Goal: Information Seeking & Learning: Check status

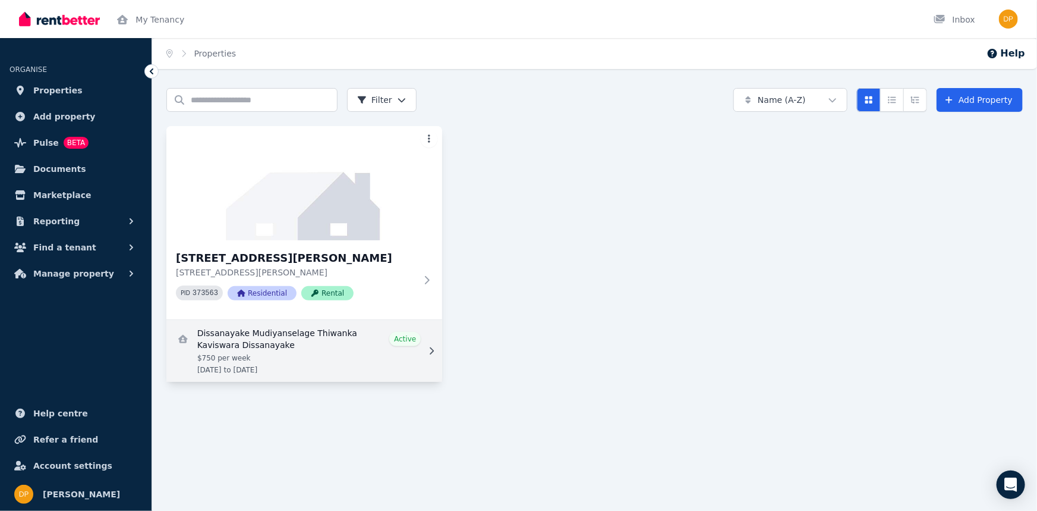
click at [273, 345] on link "View details for Dissanayake Mudiyanselage Thiwanka Kaviswara Dissanayake" at bounding box center [304, 351] width 276 height 62
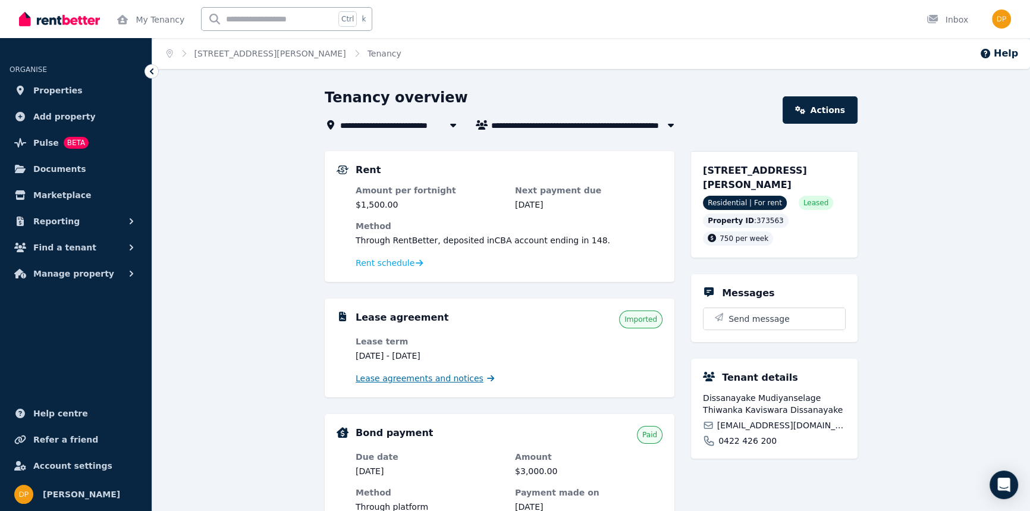
click at [422, 378] on span "Lease agreements and notices" at bounding box center [420, 378] width 128 height 12
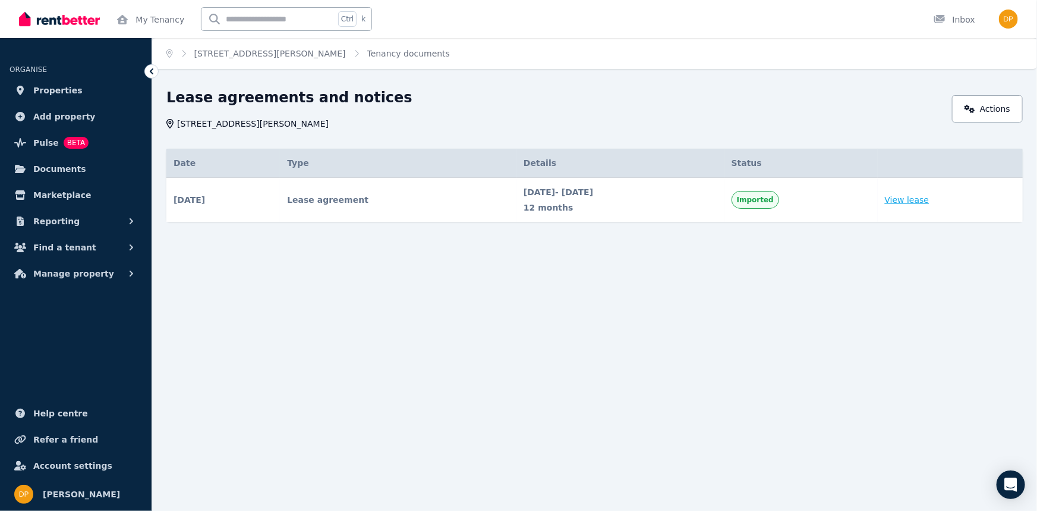
click at [921, 204] on link "View lease" at bounding box center [907, 200] width 45 height 12
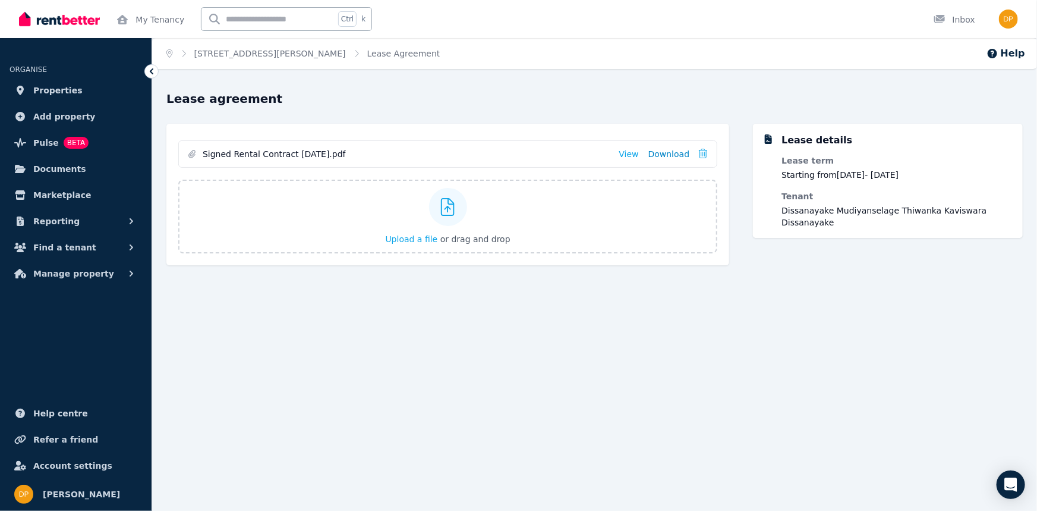
click at [675, 155] on link "Download" at bounding box center [670, 154] width 42 height 12
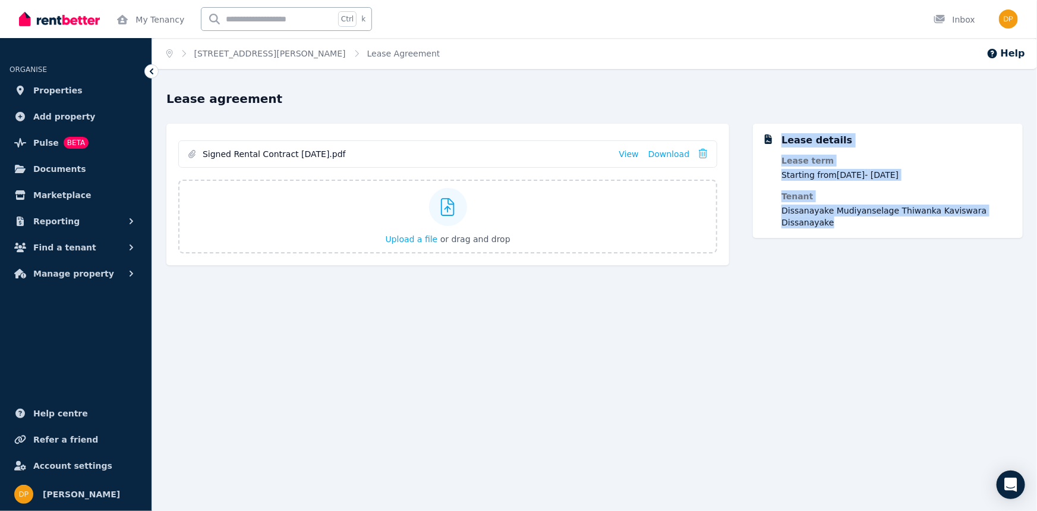
drag, startPoint x: 1008, startPoint y: 212, endPoint x: 766, endPoint y: 145, distance: 251.1
click at [766, 145] on div "Lease details Lease term Starting from [DATE] - [DATE] Tenant Dissanayake Mudiy…" at bounding box center [888, 180] width 251 height 95
click at [817, 259] on div "Lease details Lease term Starting from [DATE] - [DATE] Tenant Dissanayake Mudiy…" at bounding box center [888, 200] width 270 height 153
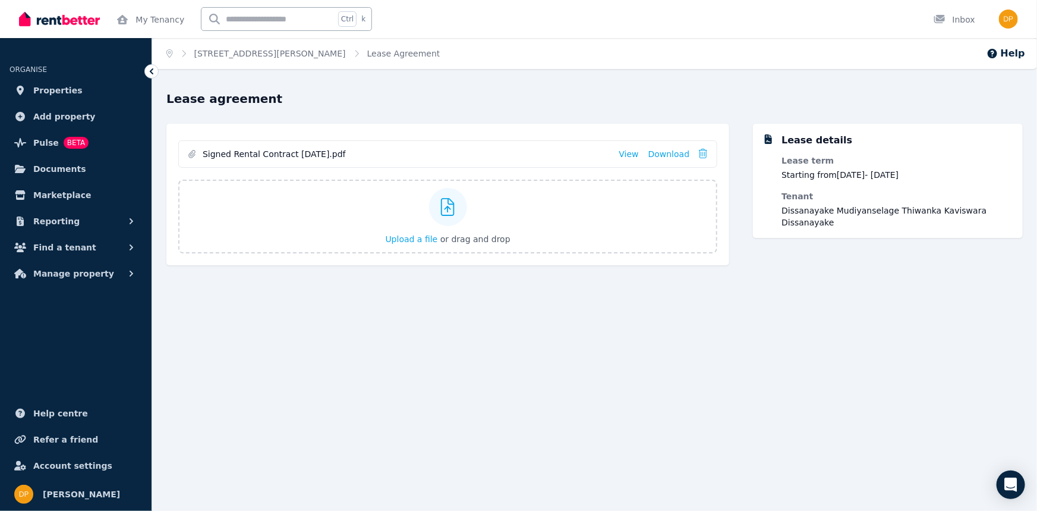
click at [548, 331] on div "Home [STREET_ADDRESS][PERSON_NAME] Lease Agreement Help Lease agreement Signed …" at bounding box center [518, 255] width 1037 height 511
click at [636, 153] on link "View" at bounding box center [629, 154] width 20 height 12
drag, startPoint x: 730, startPoint y: 365, endPoint x: 629, endPoint y: 261, distance: 145.0
click at [729, 363] on div "Home [STREET_ADDRESS][PERSON_NAME] Lease Agreement Help Lease agreement Signed …" at bounding box center [518, 255] width 1037 height 511
click at [713, 394] on div "Home [STREET_ADDRESS][PERSON_NAME] Lease Agreement Help Lease agreement Signed …" at bounding box center [518, 255] width 1037 height 511
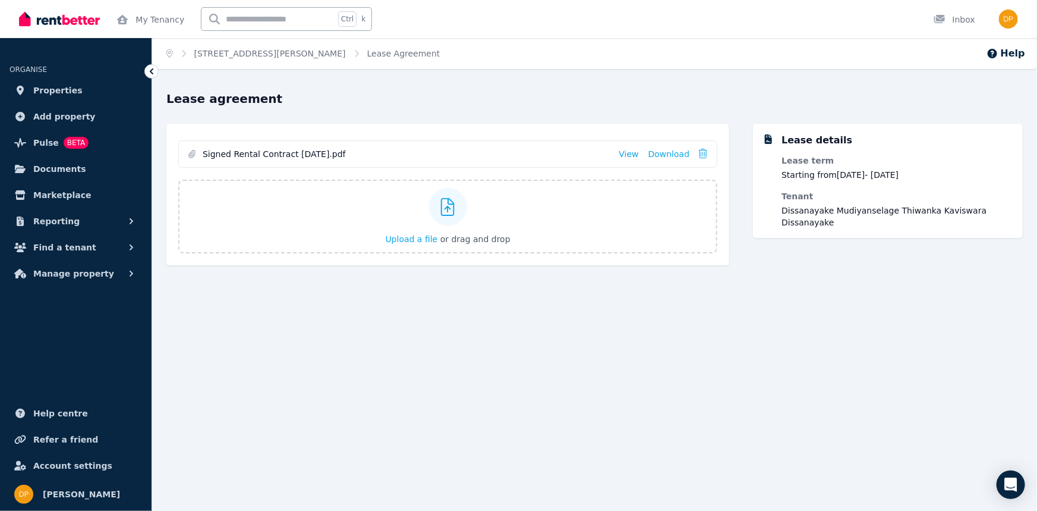
click at [819, 183] on dl "Lease term Starting from [DATE] - [DATE] Tenant Dissanayake [GEOGRAPHIC_DATA] T…" at bounding box center [898, 192] width 232 height 74
click at [56, 109] on span "Add property" at bounding box center [64, 116] width 62 height 14
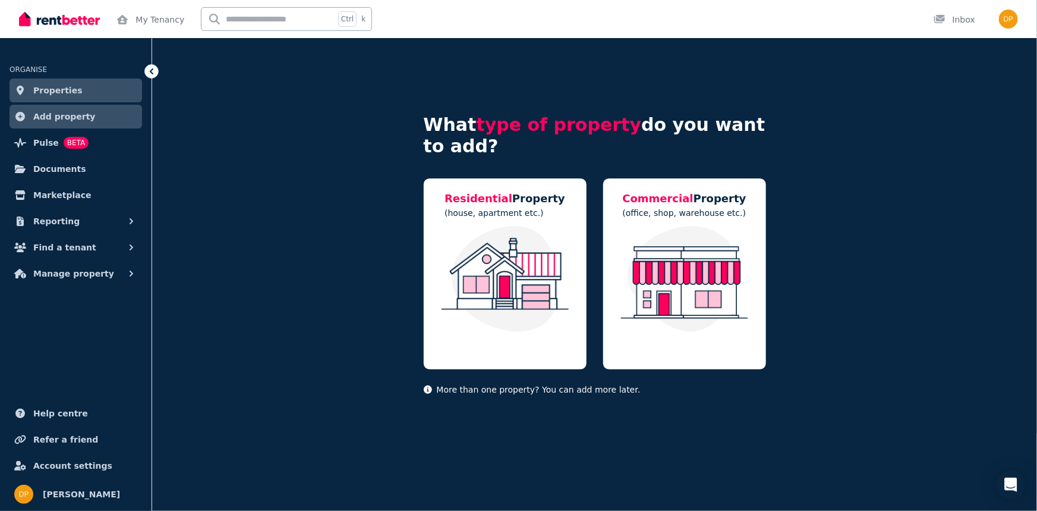
click at [54, 89] on span "Properties" at bounding box center [57, 90] width 49 height 14
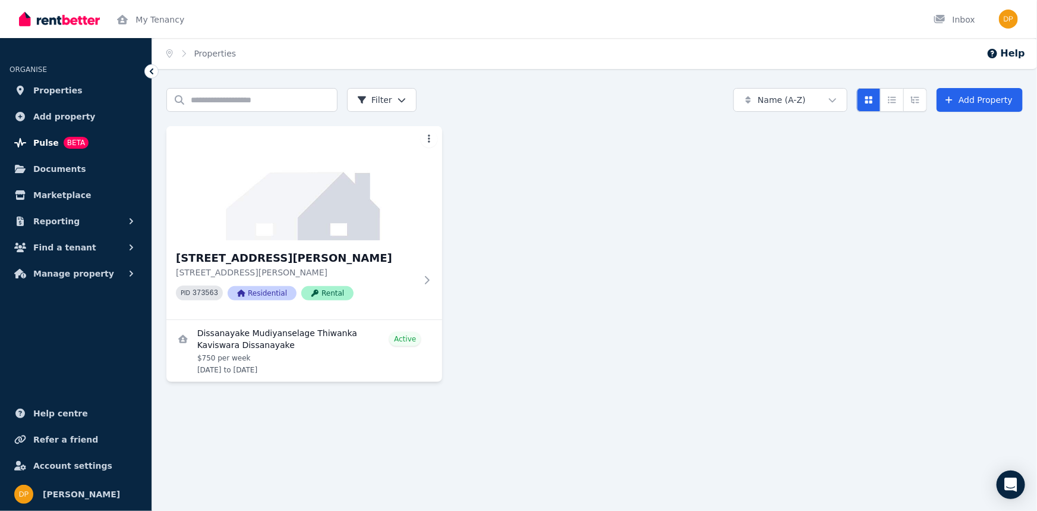
click at [51, 139] on span "Pulse" at bounding box center [46, 143] width 26 height 14
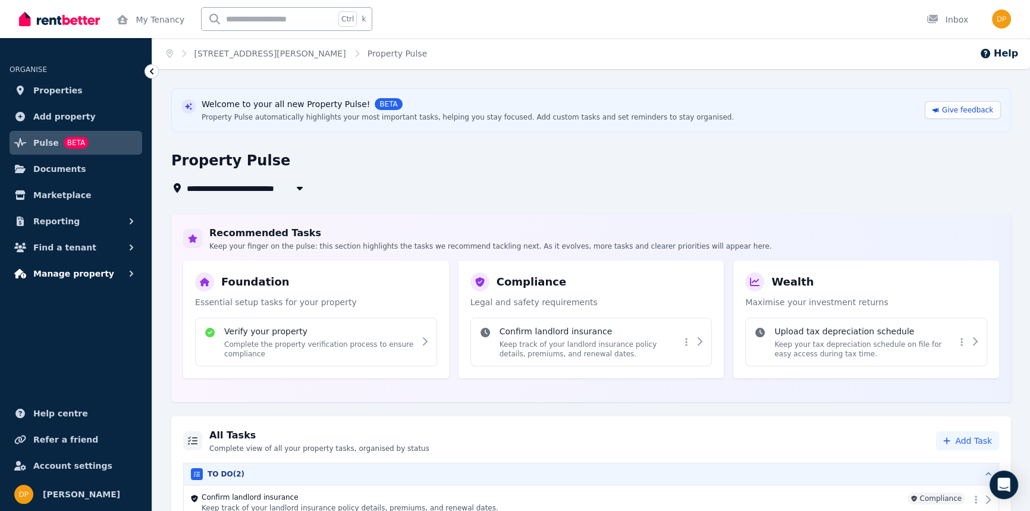
click at [75, 270] on span "Manage property" at bounding box center [73, 273] width 81 height 14
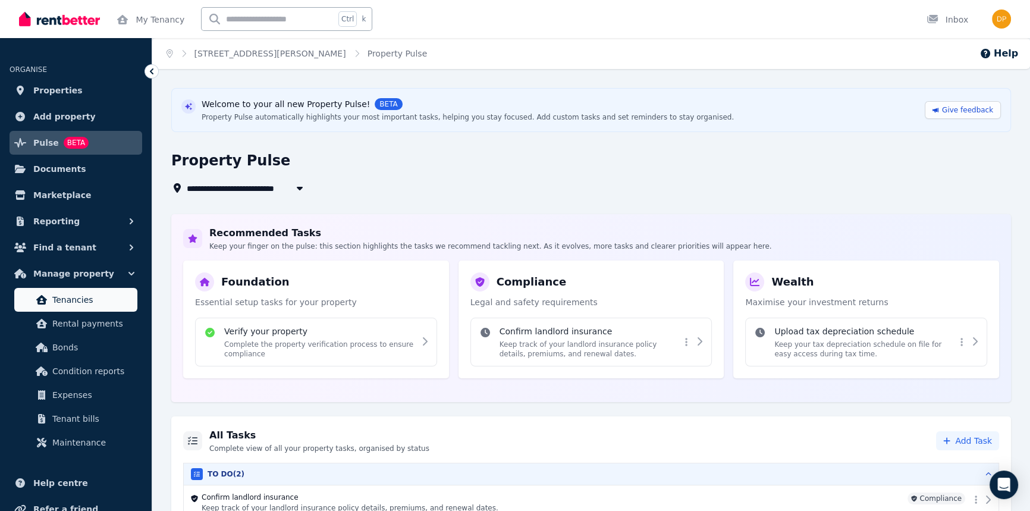
click at [62, 302] on span "Tenancies" at bounding box center [92, 299] width 80 height 14
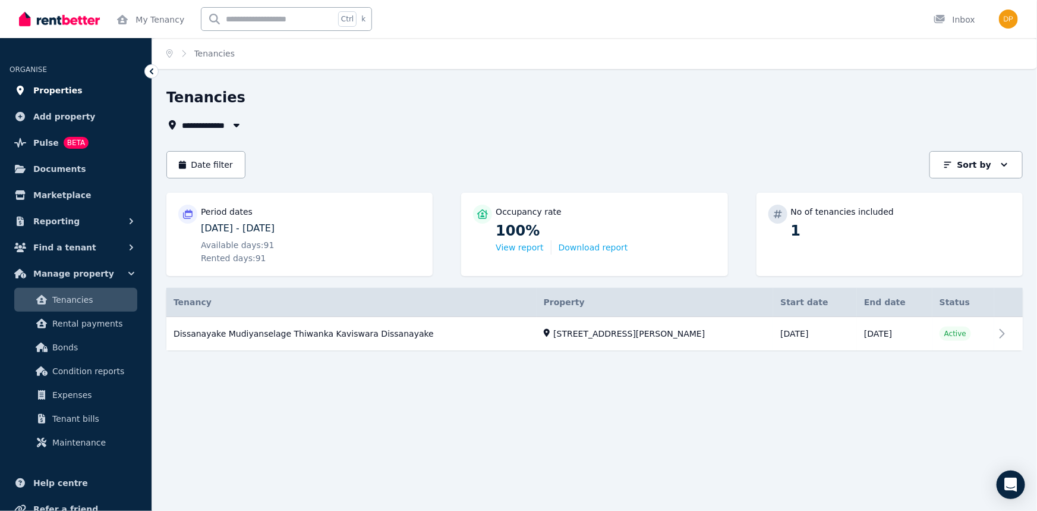
click at [40, 85] on span "Properties" at bounding box center [57, 90] width 49 height 14
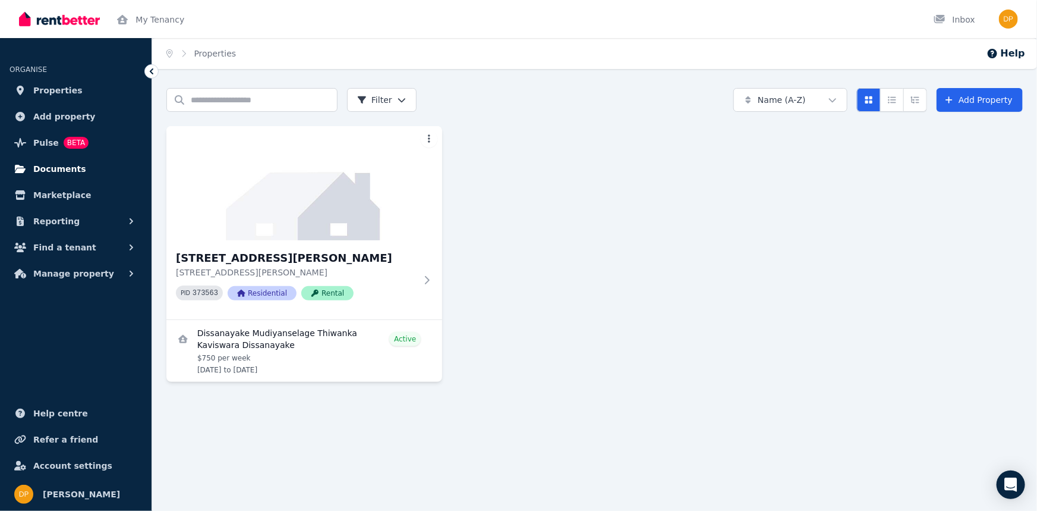
click at [51, 171] on span "Documents" at bounding box center [59, 169] width 53 height 14
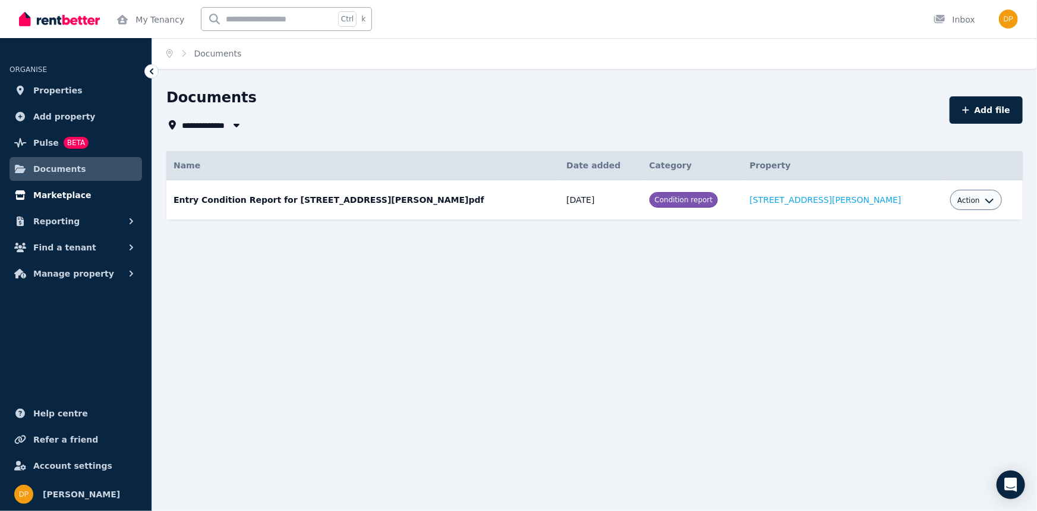
click at [60, 199] on span "Marketplace" at bounding box center [62, 195] width 58 height 14
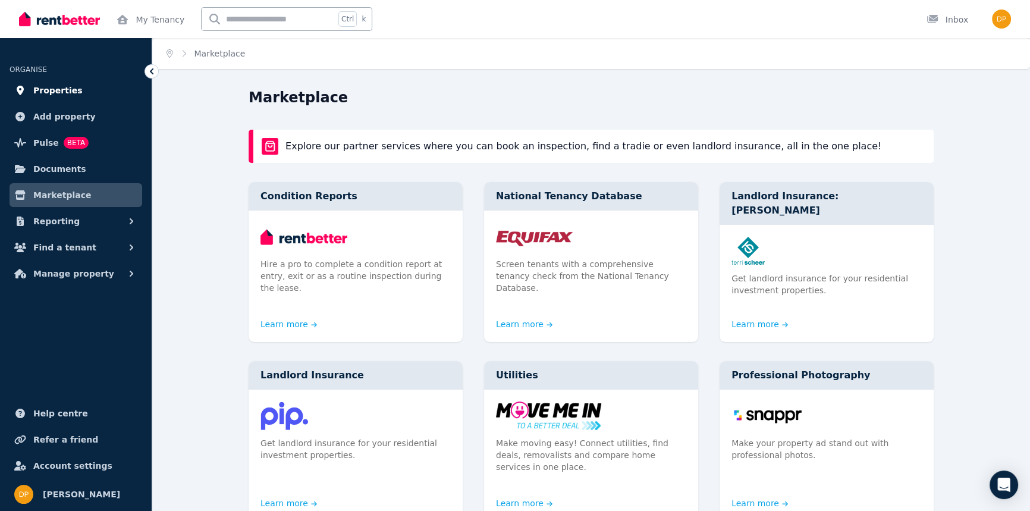
click at [62, 92] on span "Properties" at bounding box center [57, 90] width 49 height 14
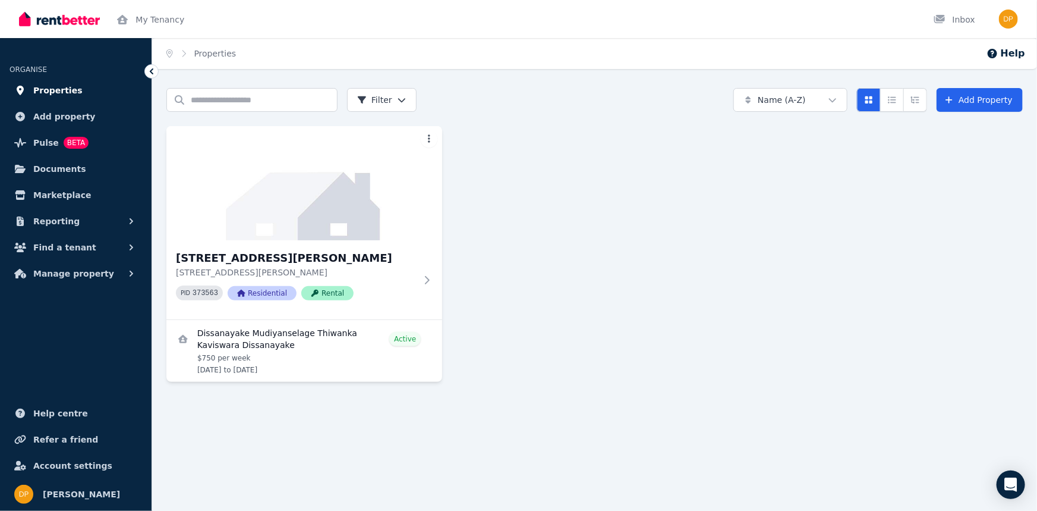
click at [62, 86] on span "Properties" at bounding box center [57, 90] width 49 height 14
click at [39, 222] on span "Reporting" at bounding box center [56, 221] width 46 height 14
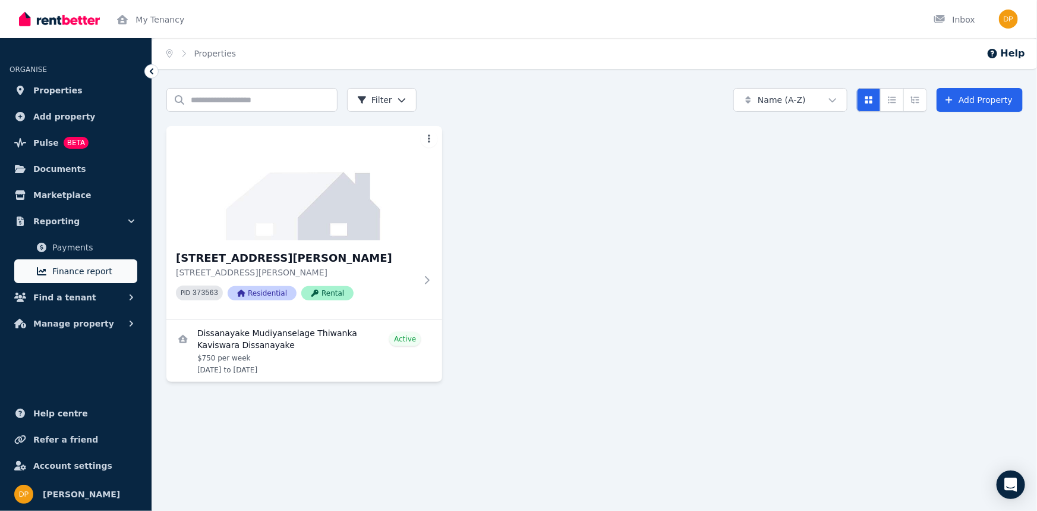
click at [51, 271] on link "Finance report" at bounding box center [75, 271] width 123 height 24
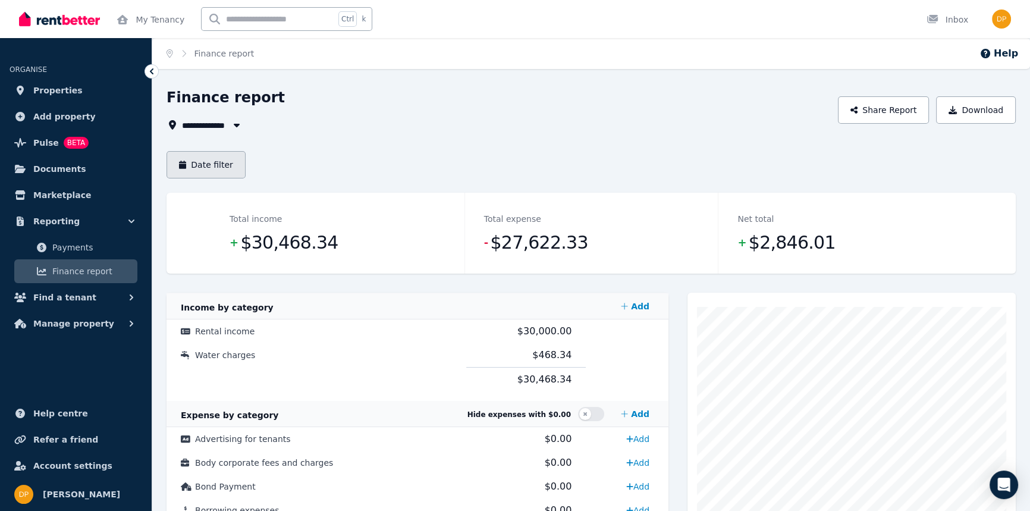
click at [190, 163] on button "Date filter" at bounding box center [205, 164] width 79 height 27
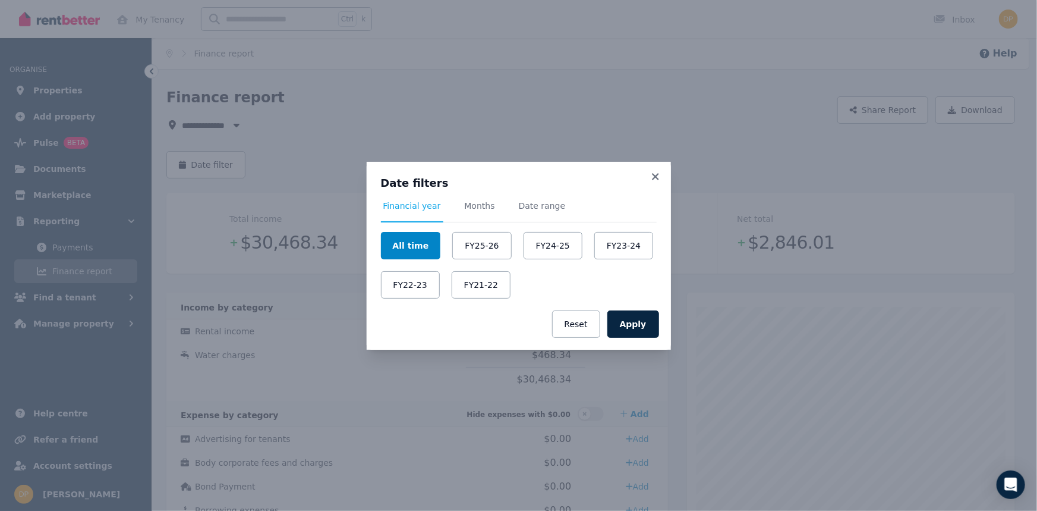
click at [412, 244] on button "All time" at bounding box center [411, 245] width 60 height 27
click at [639, 326] on button "Apply" at bounding box center [634, 323] width 52 height 27
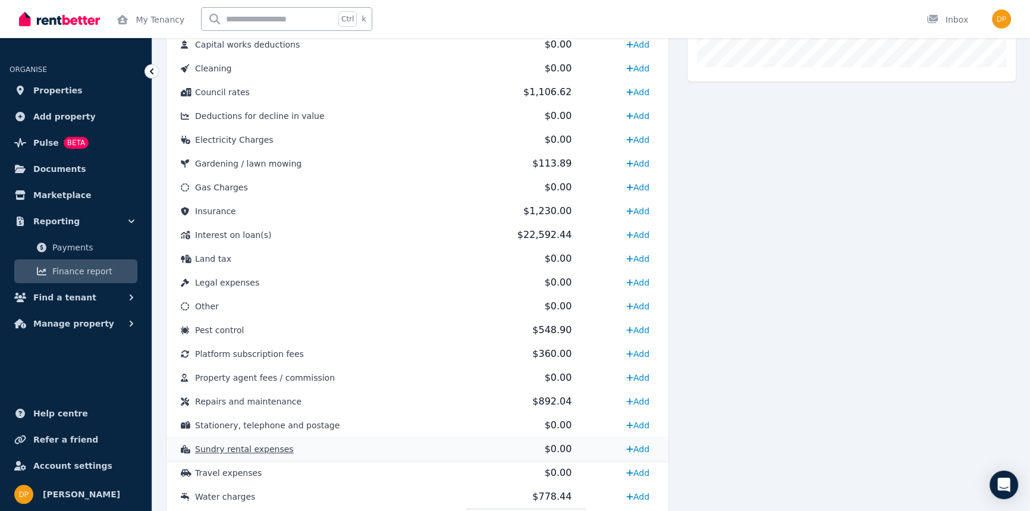
scroll to position [497, 0]
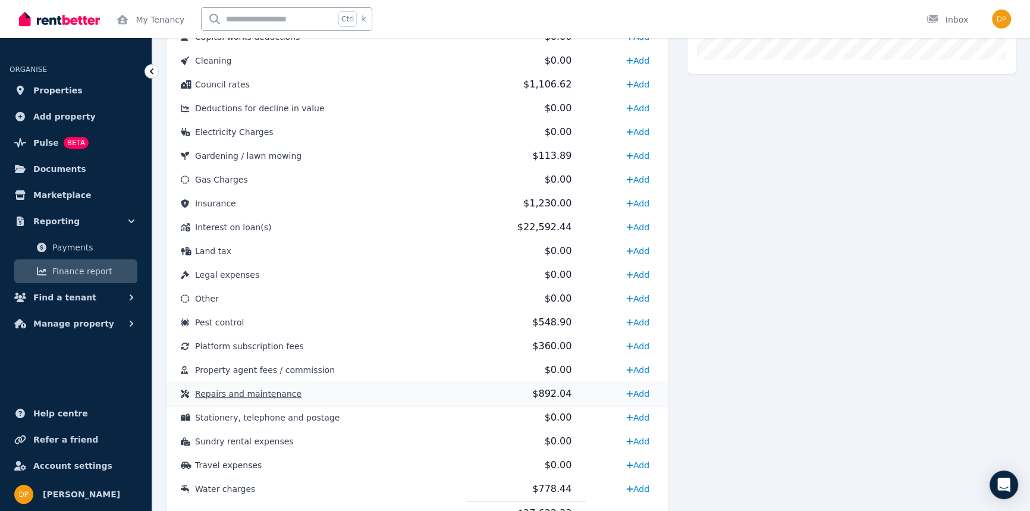
click at [251, 392] on span "Repairs and maintenance" at bounding box center [248, 394] width 106 height 10
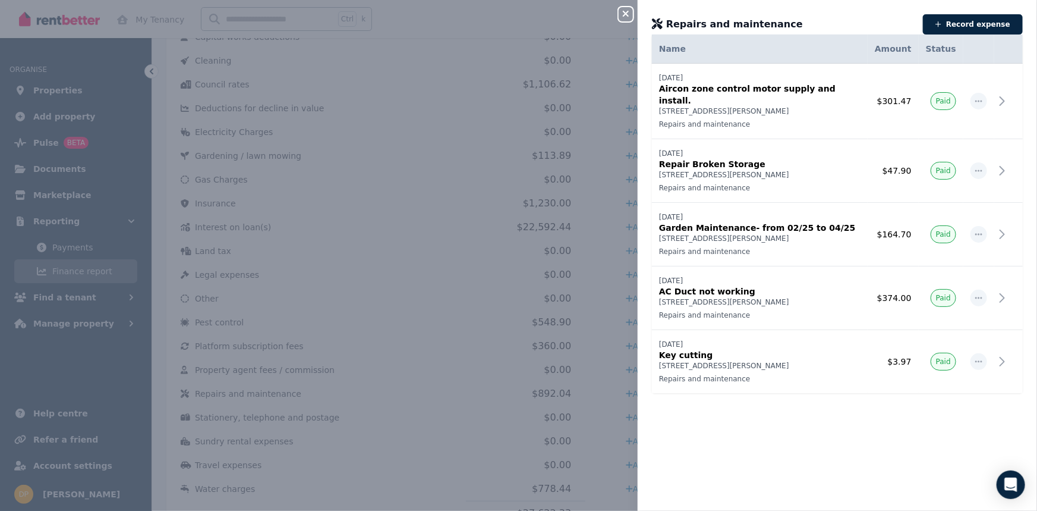
click at [35, 355] on div "Close panel Repairs and maintenance Record expense Date Name Address Category A…" at bounding box center [518, 255] width 1037 height 511
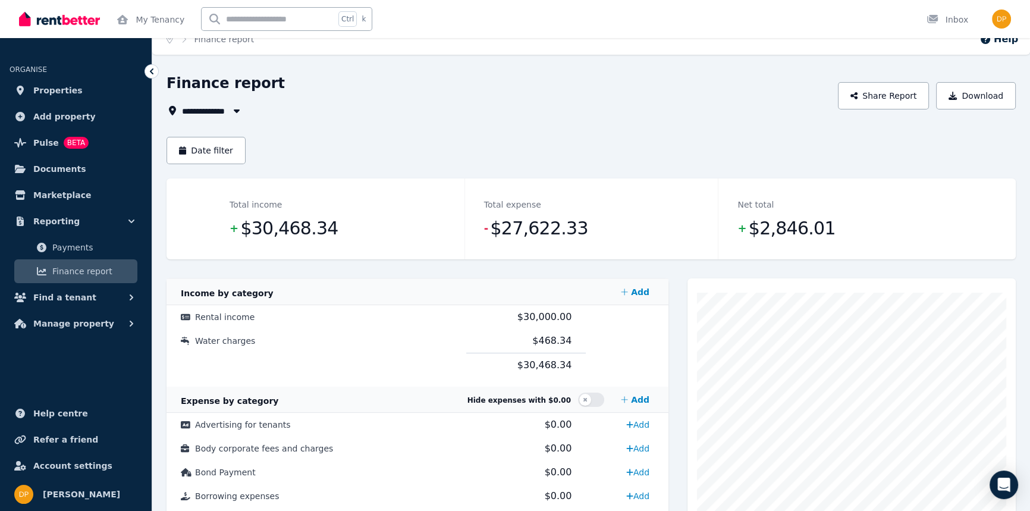
scroll to position [5, 0]
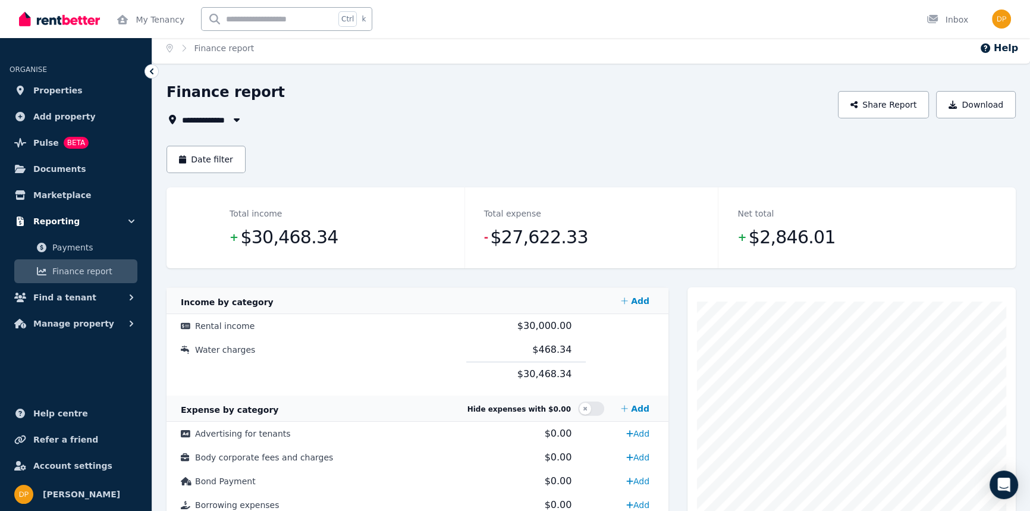
click at [58, 221] on span "Reporting" at bounding box center [56, 221] width 46 height 14
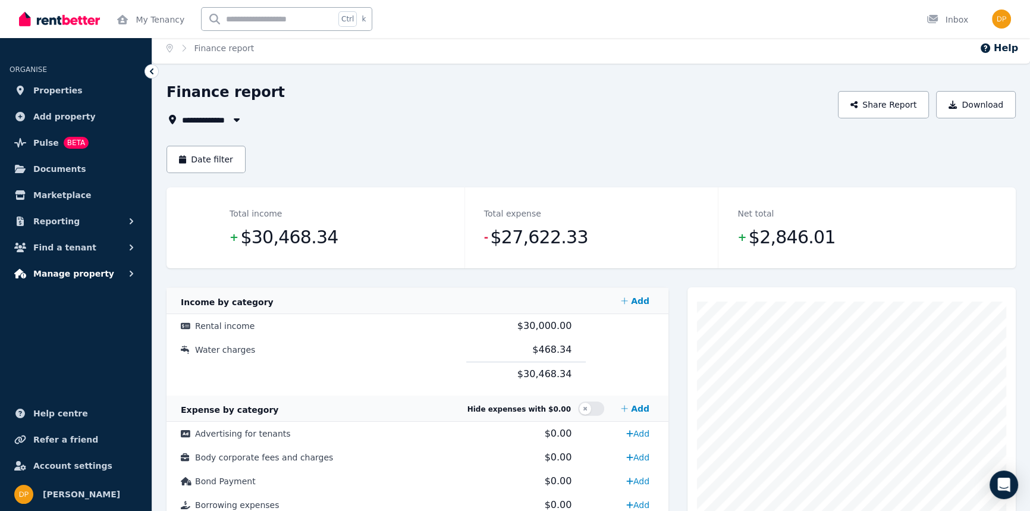
click at [94, 277] on span "Manage property" at bounding box center [73, 273] width 81 height 14
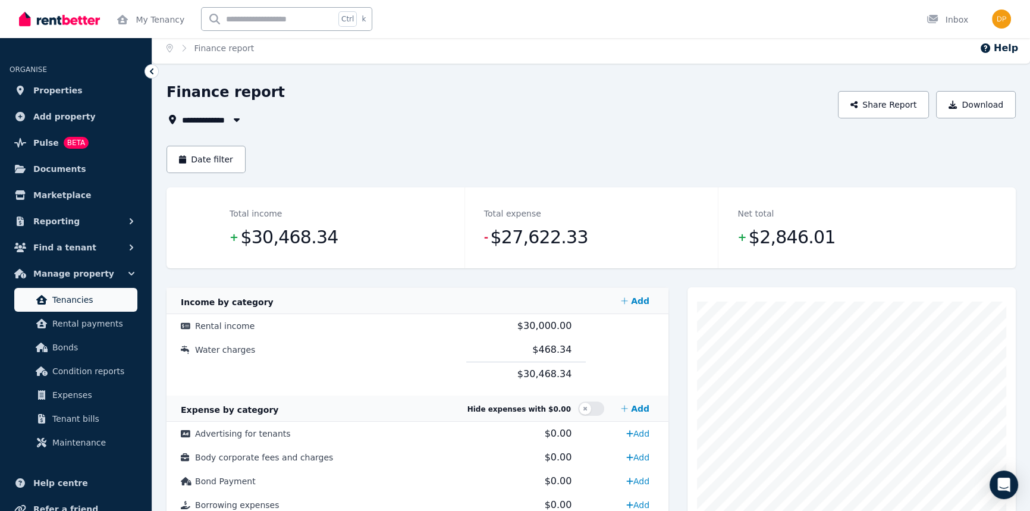
click at [75, 303] on span "Tenancies" at bounding box center [92, 299] width 80 height 14
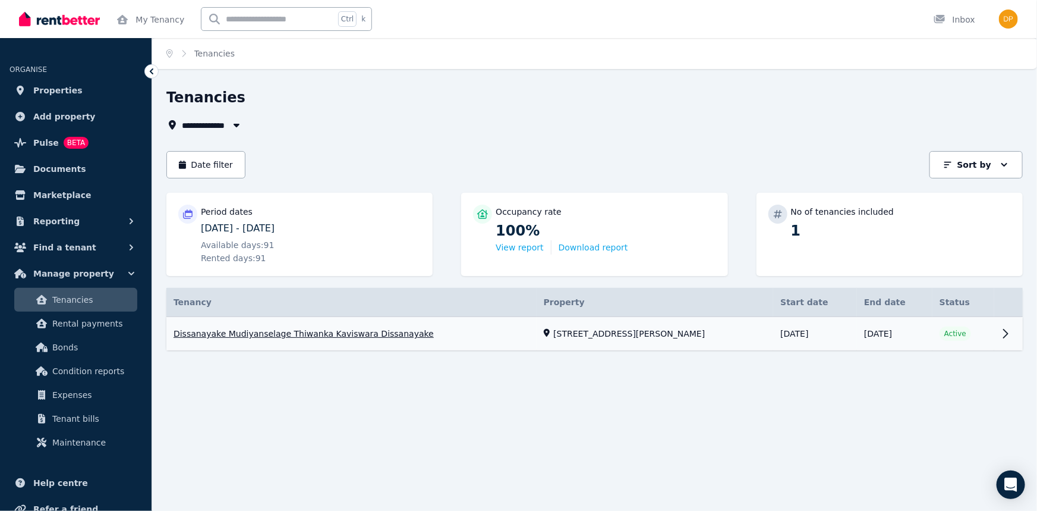
click at [215, 334] on link "View property details" at bounding box center [594, 334] width 857 height 34
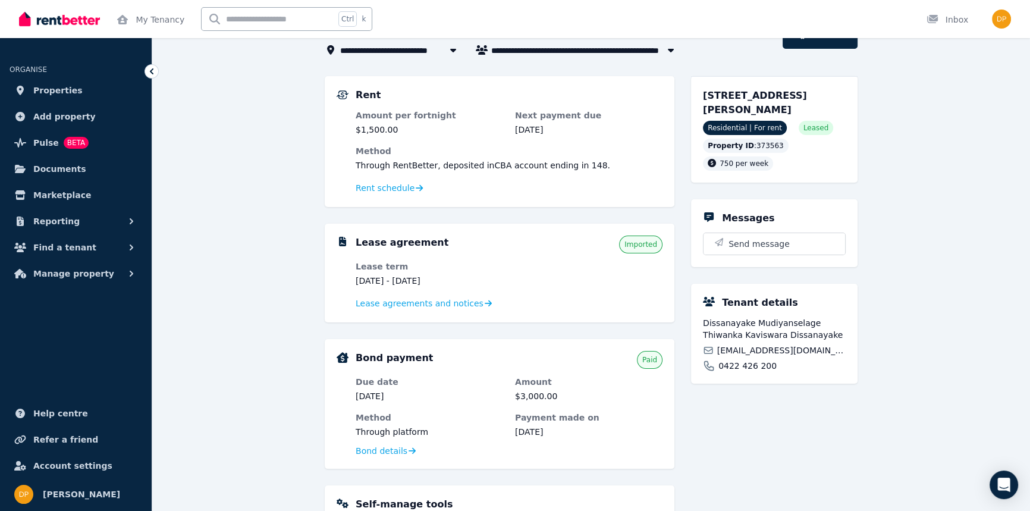
scroll to position [73, 0]
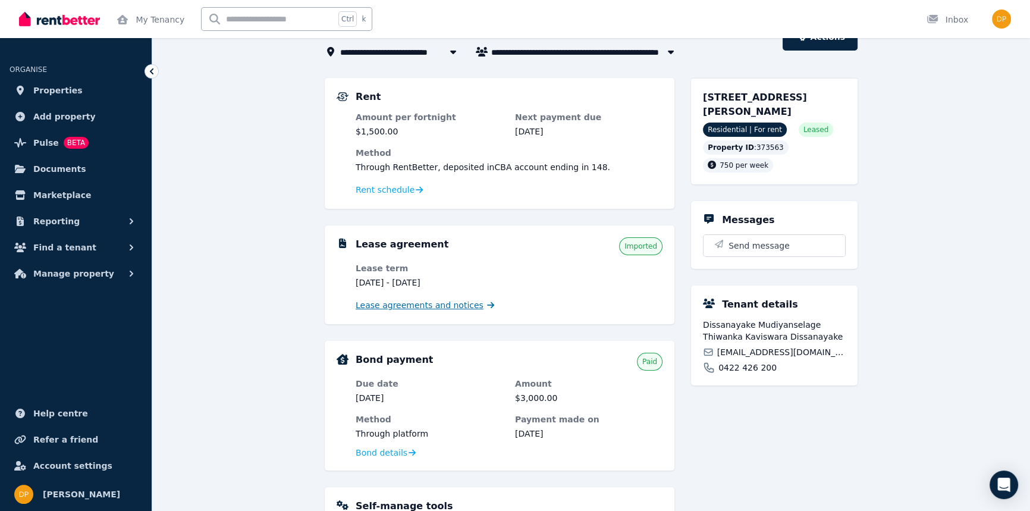
click at [404, 305] on span "Lease agreements and notices" at bounding box center [420, 305] width 128 height 12
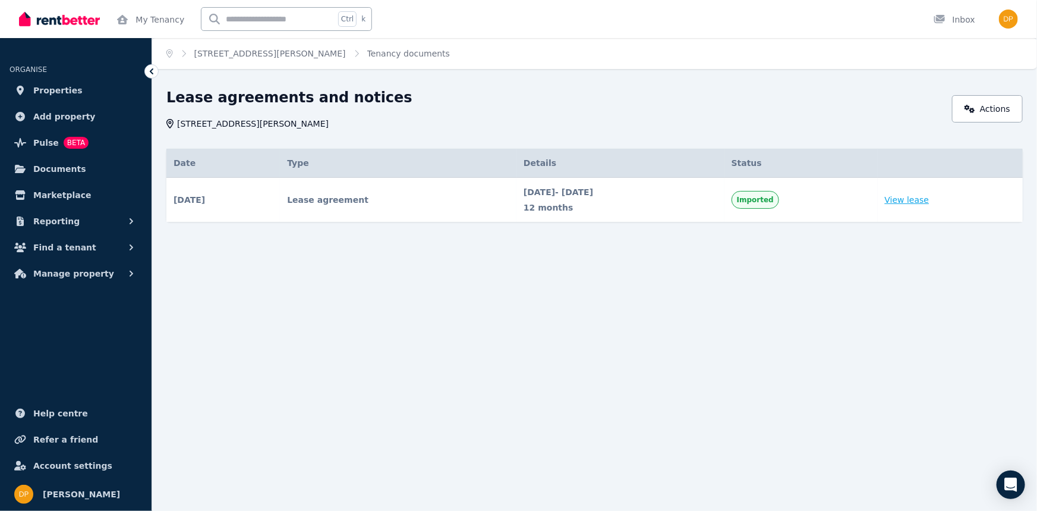
click at [923, 202] on link "View lease" at bounding box center [907, 200] width 45 height 12
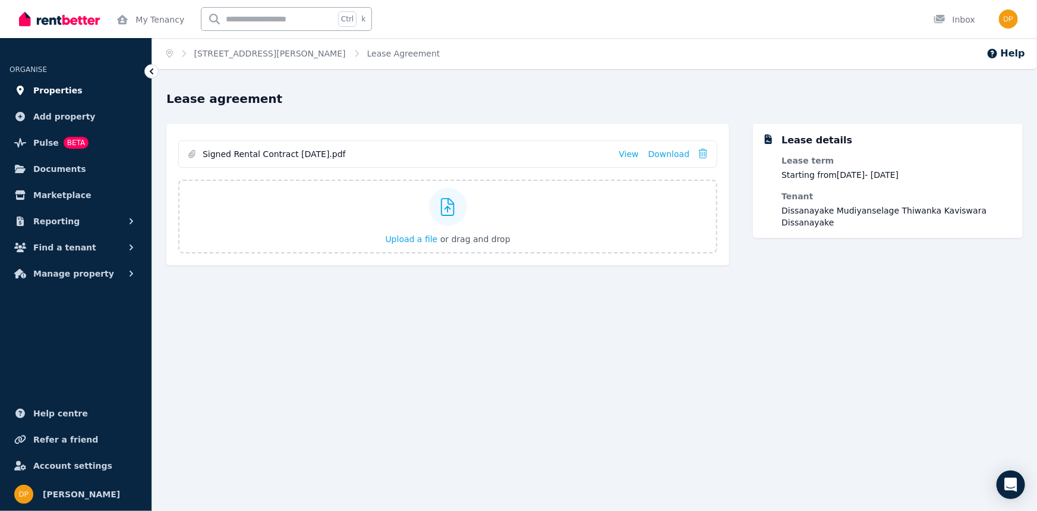
click at [56, 89] on span "Properties" at bounding box center [57, 90] width 49 height 14
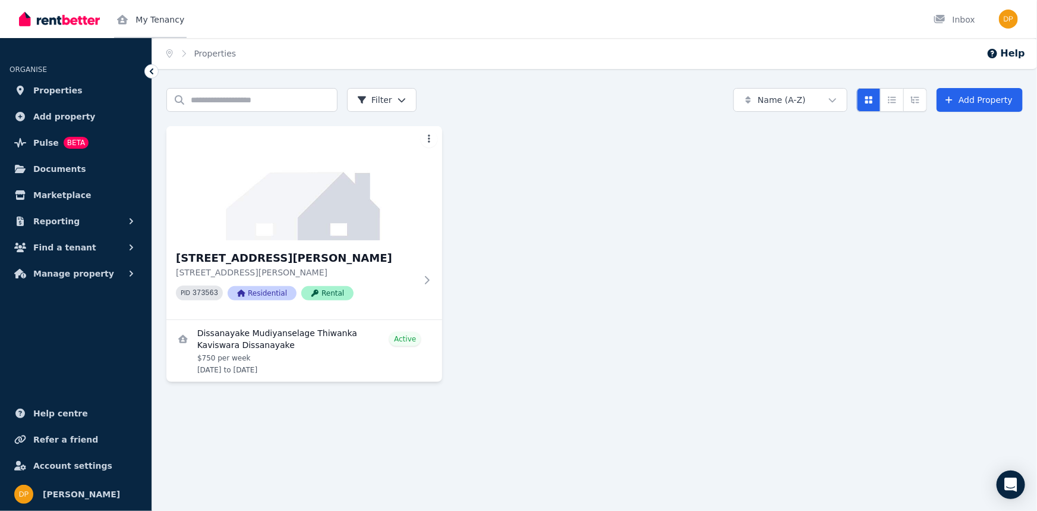
click at [161, 25] on link "My Tenancy" at bounding box center [150, 19] width 73 height 38
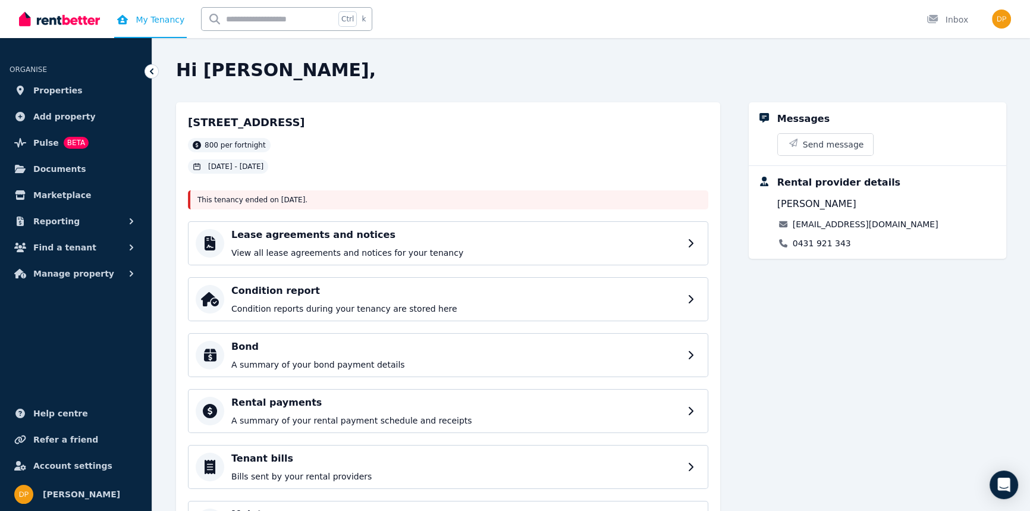
click at [81, 25] on img at bounding box center [59, 19] width 81 height 18
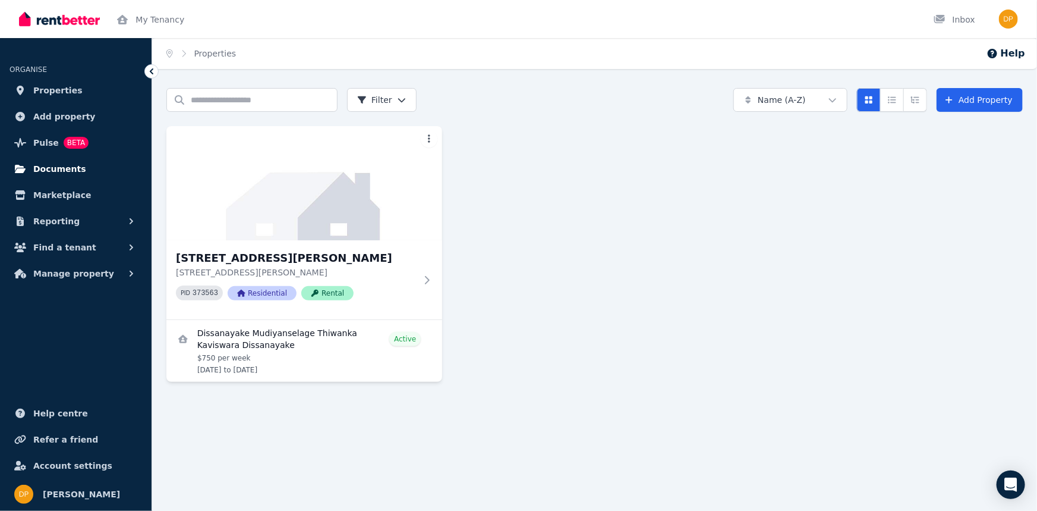
click at [44, 171] on span "Documents" at bounding box center [59, 169] width 53 height 14
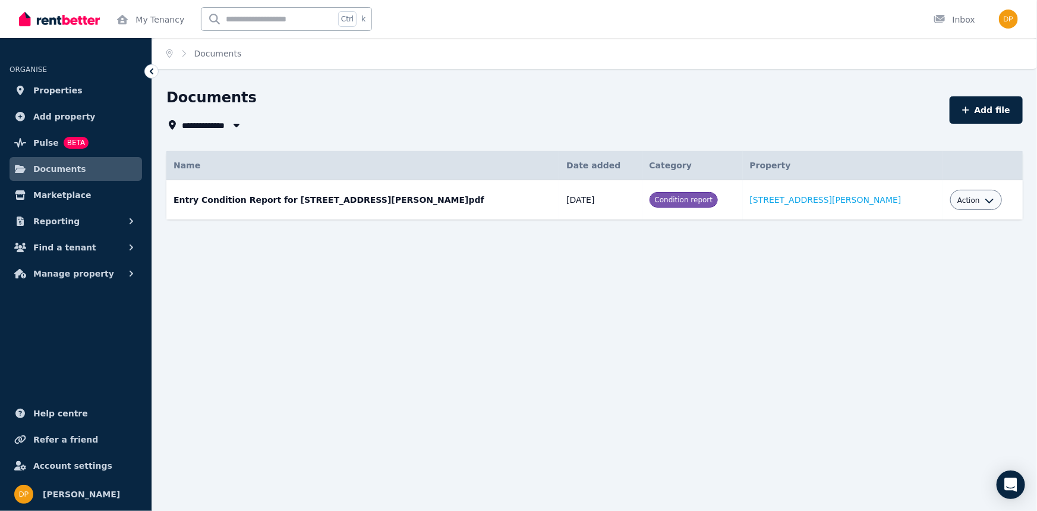
click at [959, 201] on span "Action" at bounding box center [969, 201] width 23 height 10
click at [91, 217] on button "Reporting" at bounding box center [76, 221] width 133 height 24
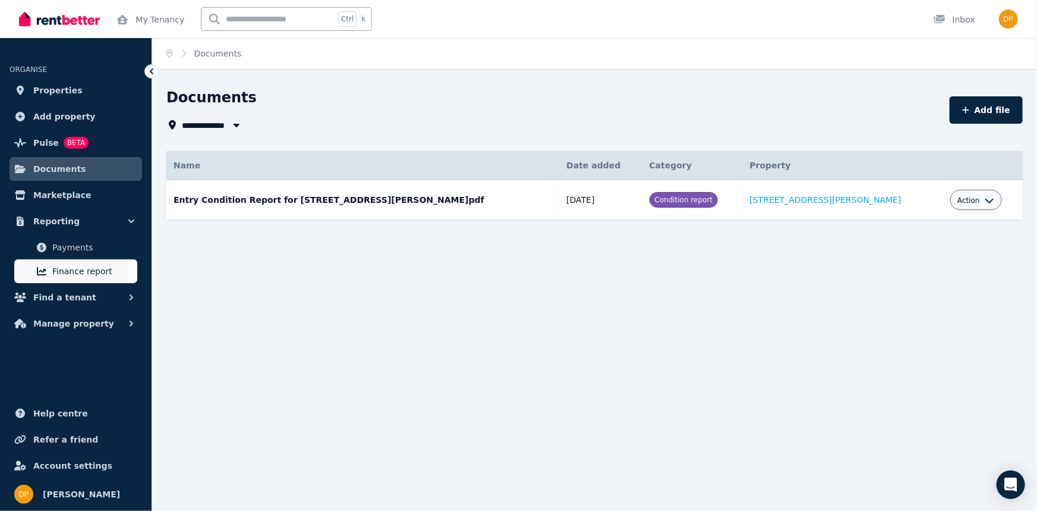
click at [84, 276] on span "Finance report" at bounding box center [92, 271] width 80 height 14
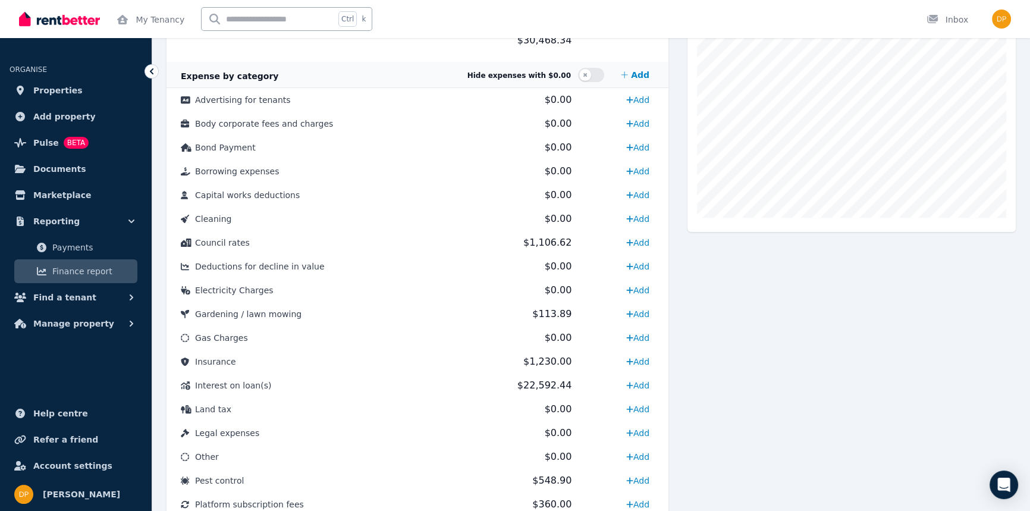
scroll to position [335, 0]
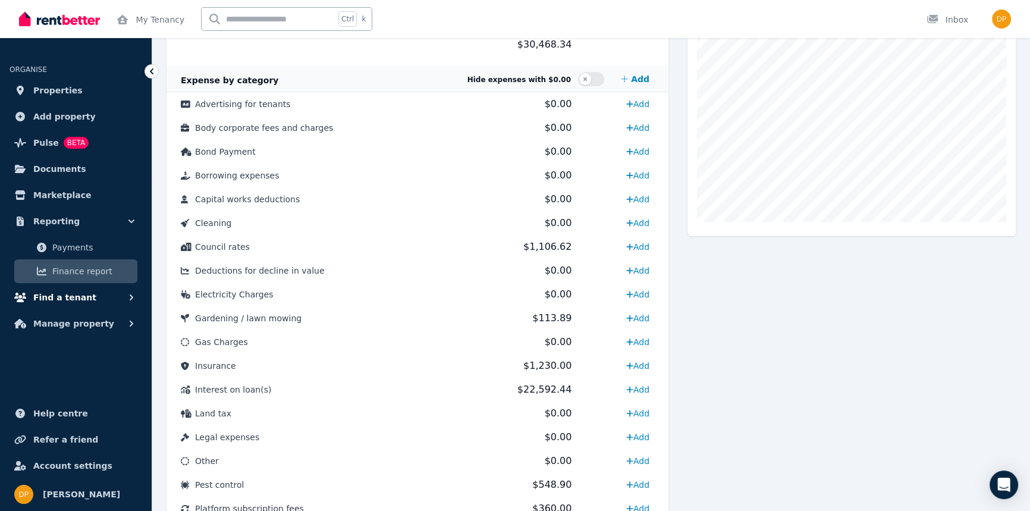
click at [97, 293] on button "Find a tenant" at bounding box center [76, 297] width 133 height 24
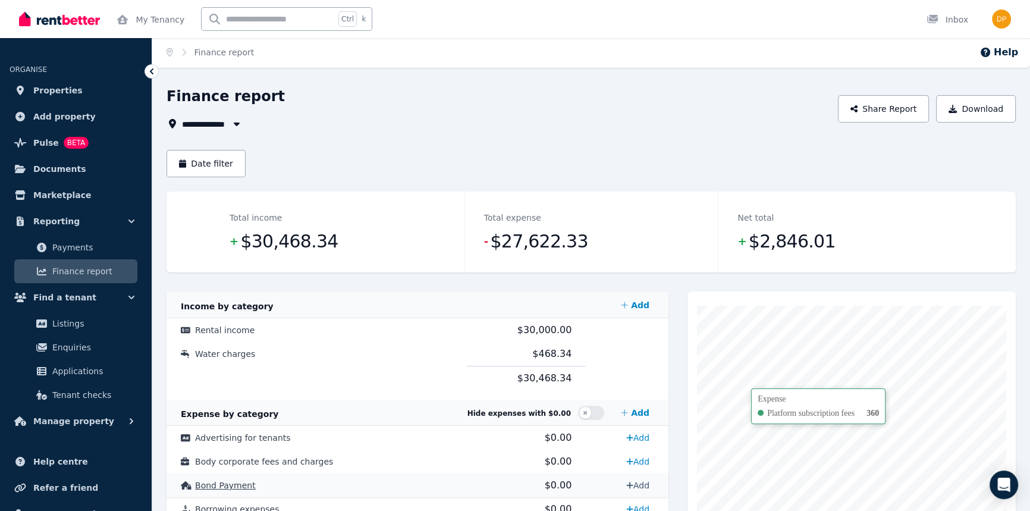
scroll to position [0, 0]
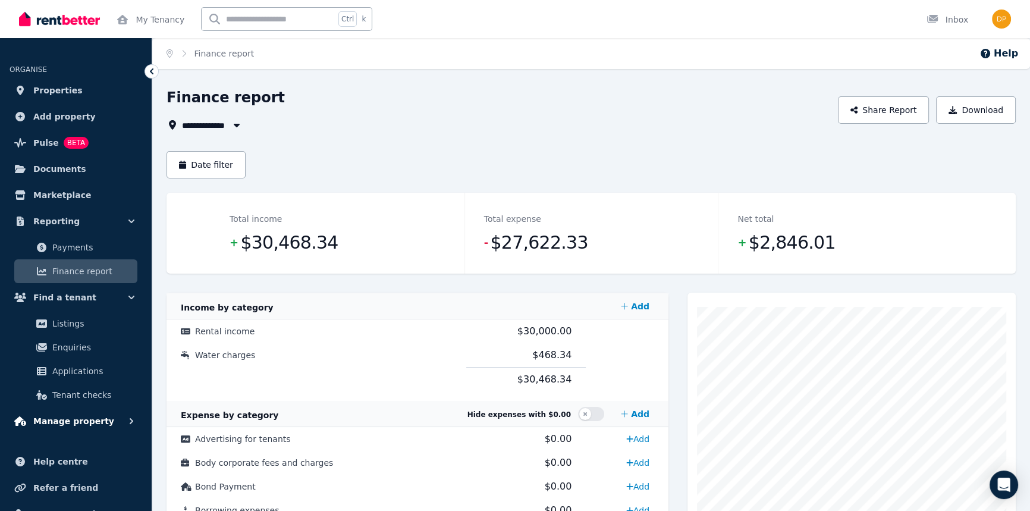
click at [53, 422] on span "Manage property" at bounding box center [73, 421] width 81 height 14
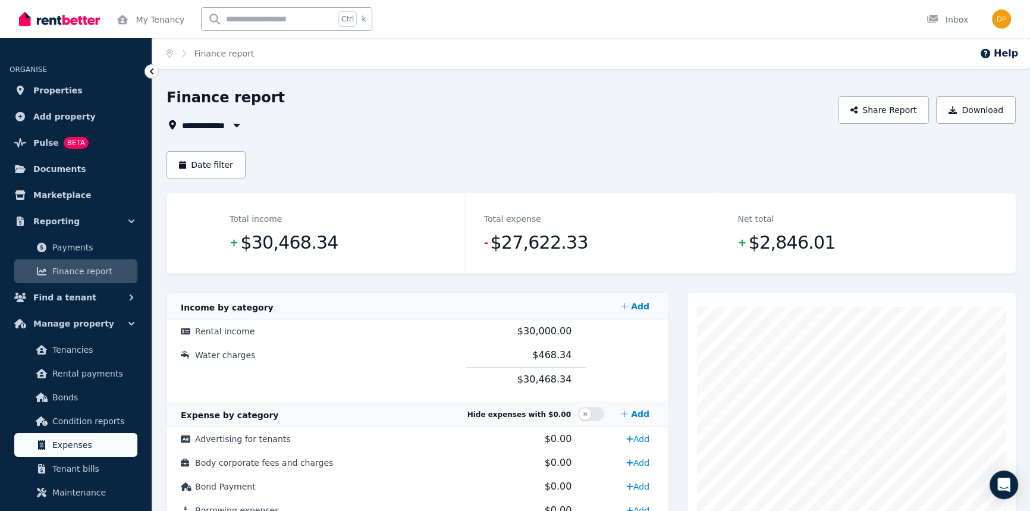
scroll to position [54, 0]
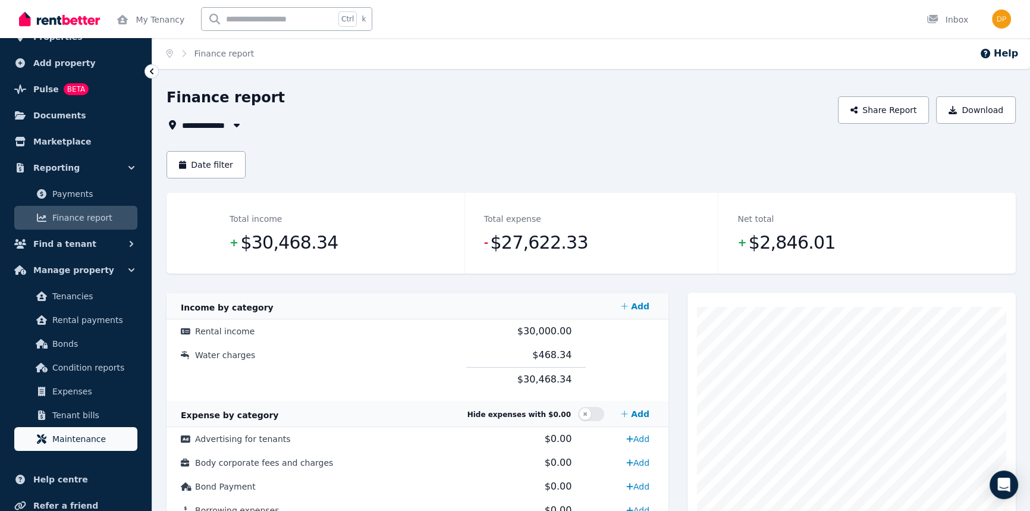
click at [83, 441] on span "Maintenance" at bounding box center [92, 439] width 80 height 14
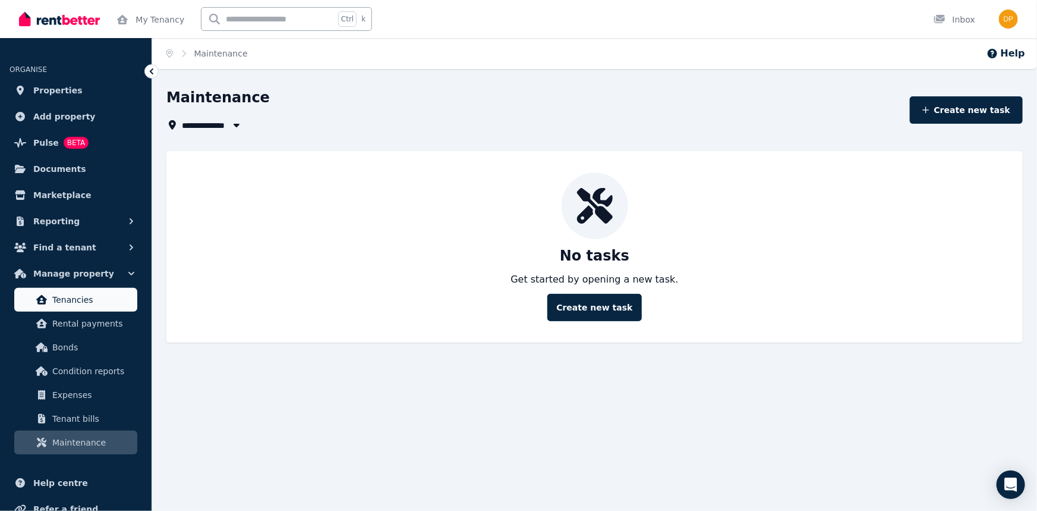
click at [71, 298] on span "Tenancies" at bounding box center [92, 299] width 80 height 14
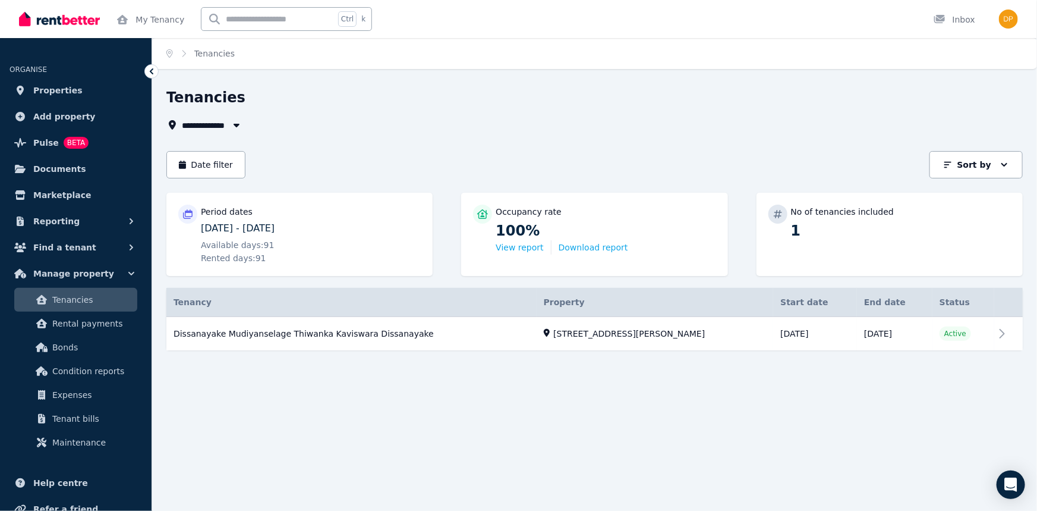
click at [217, 254] on span "Rented days: 91" at bounding box center [233, 258] width 65 height 12
drag, startPoint x: 202, startPoint y: 243, endPoint x: 261, endPoint y: 263, distance: 62.2
click at [261, 263] on div "Available days: 91 Rented days: 91" at bounding box center [311, 251] width 220 height 25
click at [100, 273] on button "Manage property" at bounding box center [76, 274] width 133 height 24
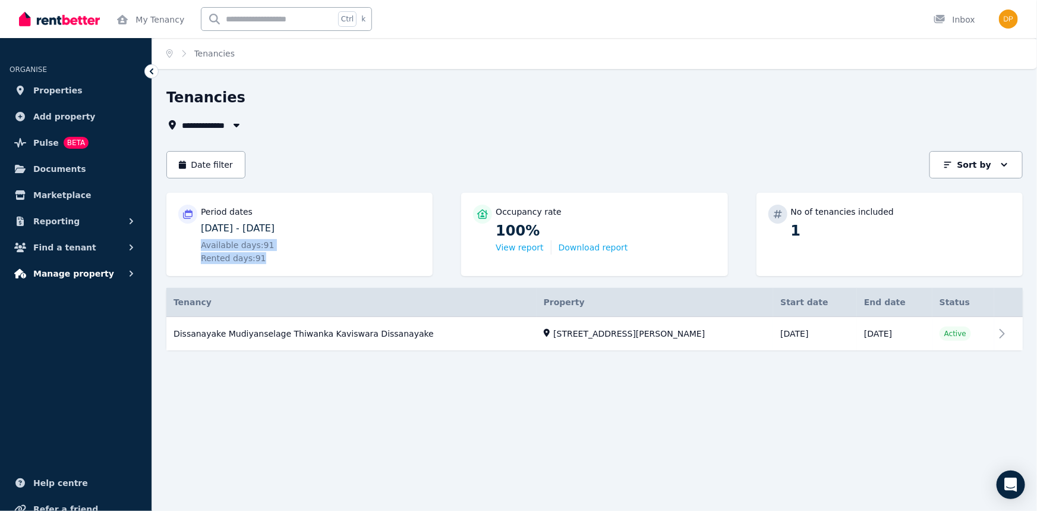
click at [100, 273] on button "Manage property" at bounding box center [76, 274] width 133 height 24
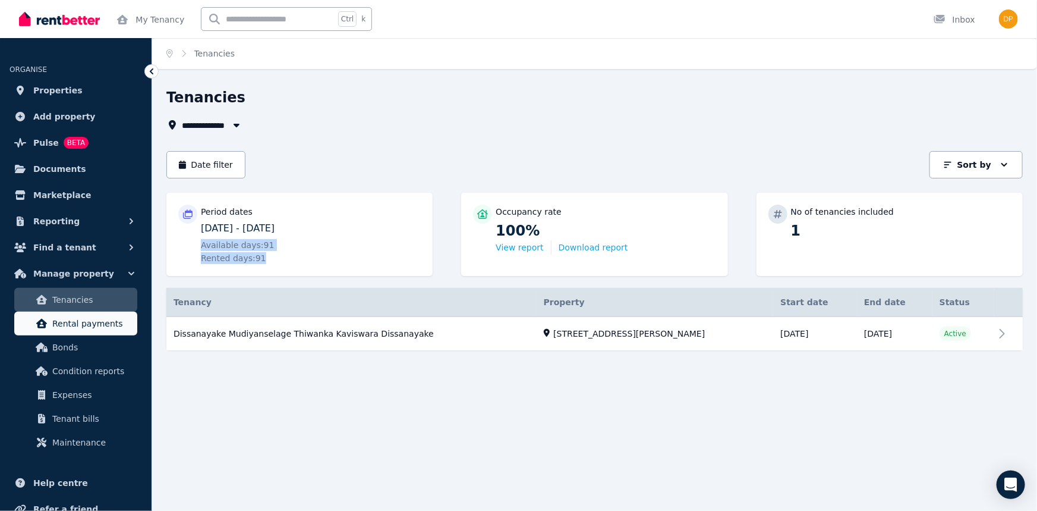
click at [86, 329] on span "Rental payments" at bounding box center [92, 323] width 80 height 14
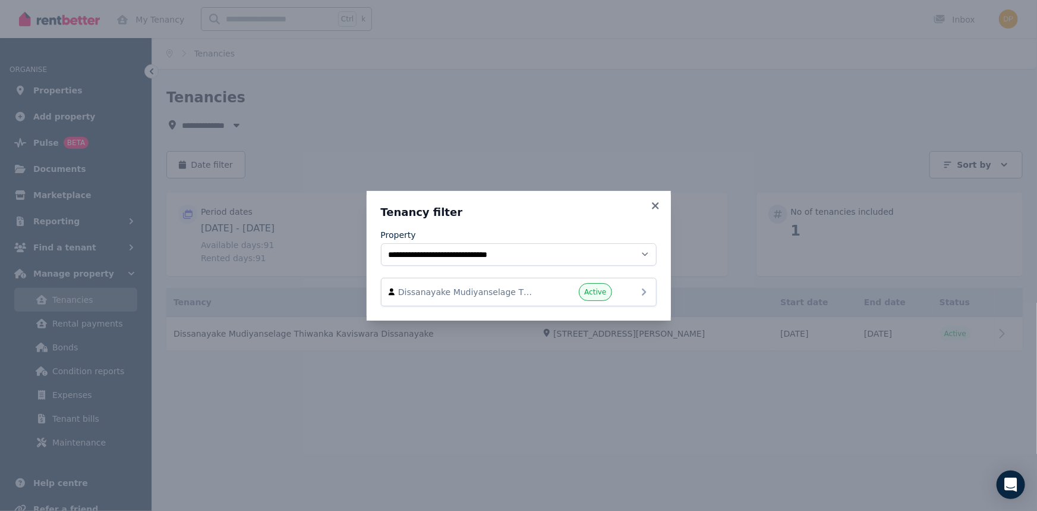
click at [646, 297] on icon at bounding box center [644, 292] width 14 height 14
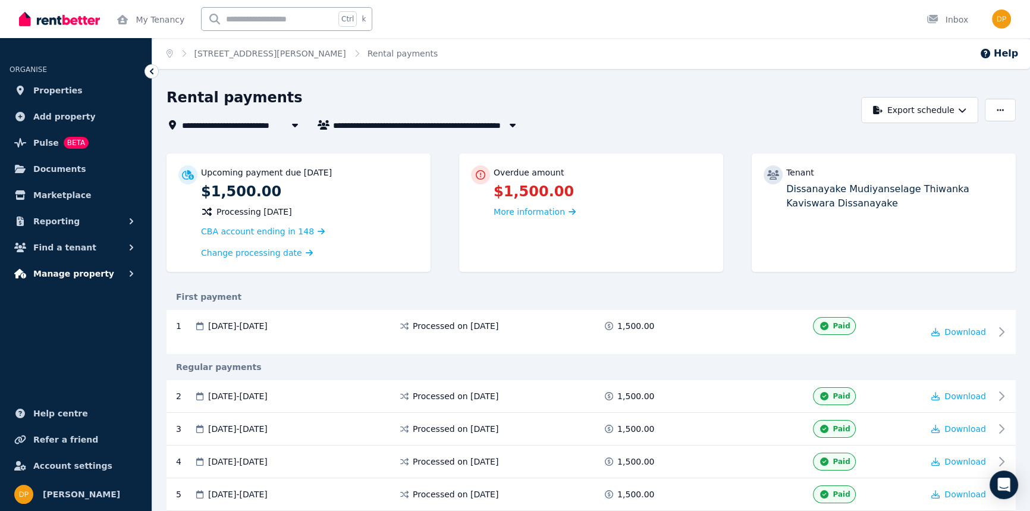
click at [108, 274] on button "Manage property" at bounding box center [76, 274] width 133 height 24
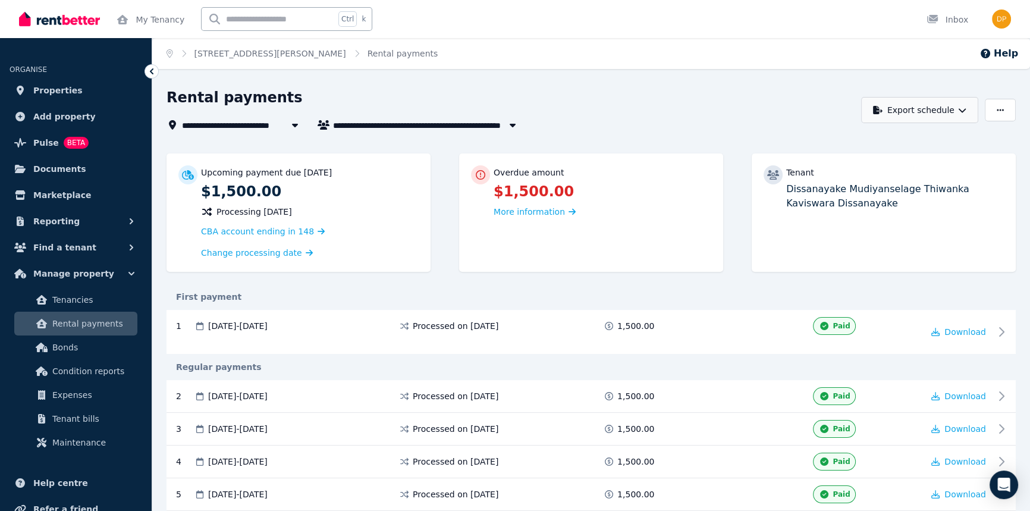
click at [959, 106] on icon "button" at bounding box center [962, 110] width 8 height 8
click at [997, 106] on icon "button" at bounding box center [999, 110] width 7 height 8
click at [661, 114] on div "**********" at bounding box center [510, 110] width 688 height 44
click at [62, 222] on span "Reporting" at bounding box center [56, 221] width 46 height 14
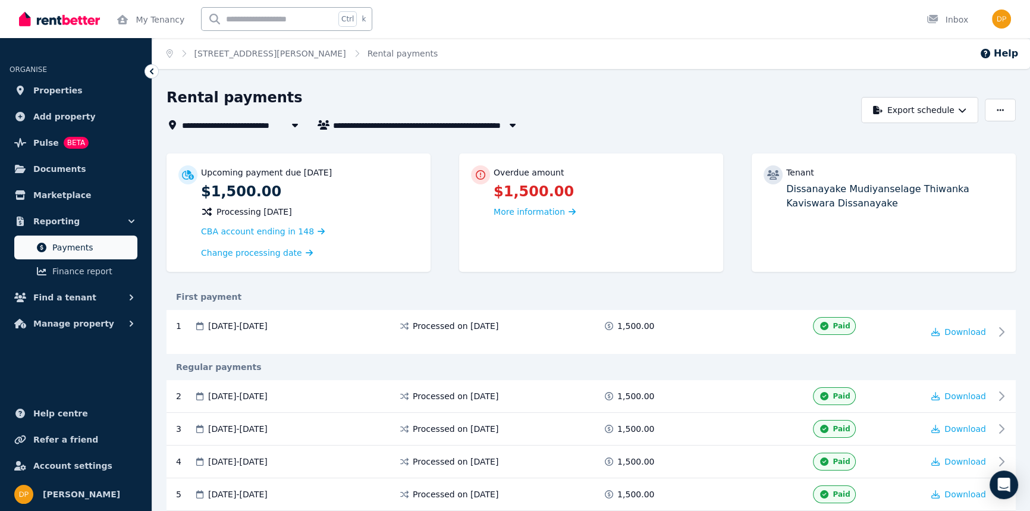
click at [74, 248] on span "Payments" at bounding box center [92, 247] width 80 height 14
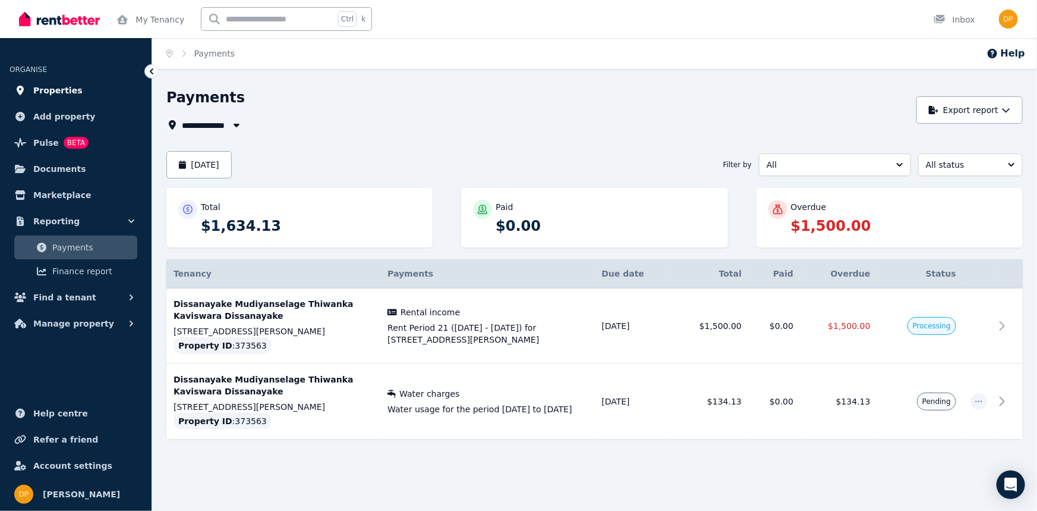
click at [64, 94] on span "Properties" at bounding box center [57, 90] width 49 height 14
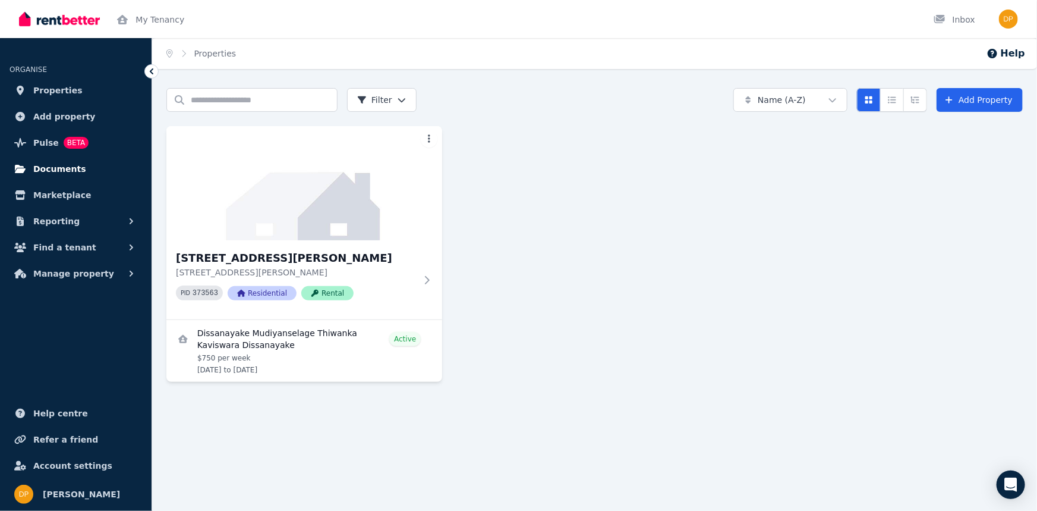
click at [60, 171] on span "Documents" at bounding box center [59, 169] width 53 height 14
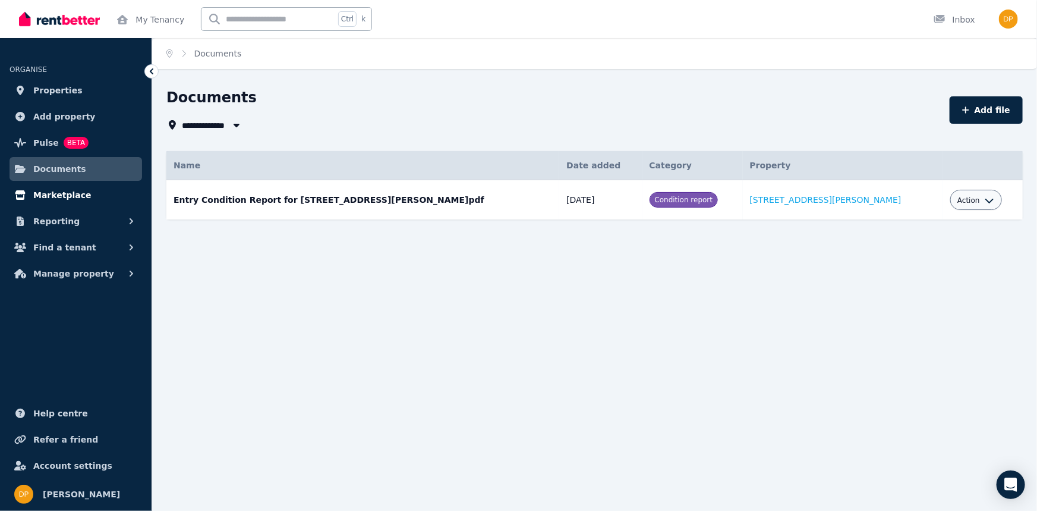
click at [39, 200] on span "Marketplace" at bounding box center [62, 195] width 58 height 14
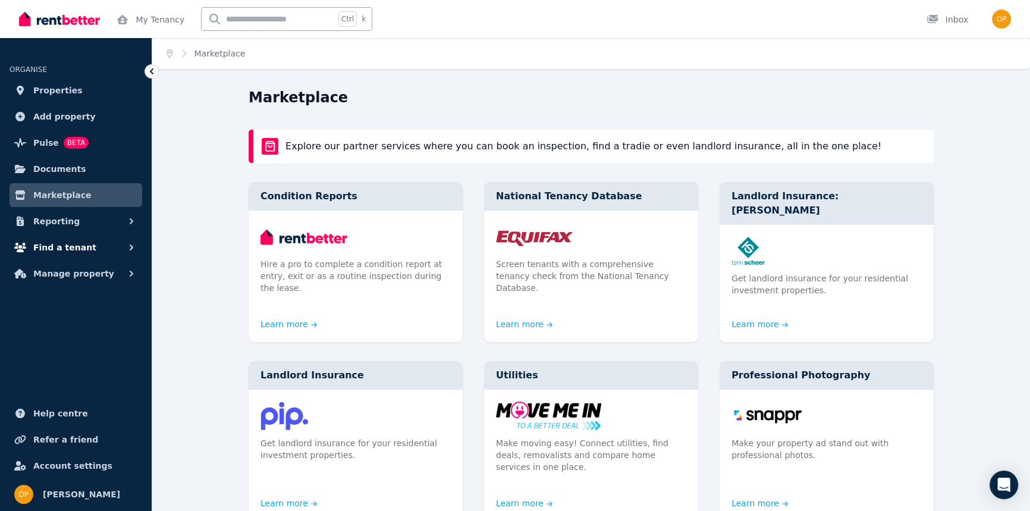
click at [50, 248] on span "Find a tenant" at bounding box center [64, 247] width 63 height 14
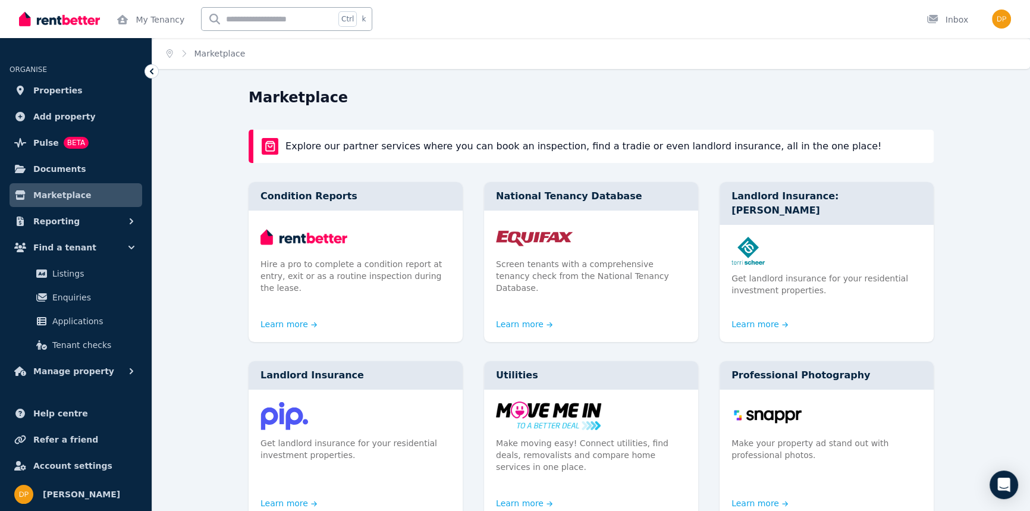
click at [226, 20] on input "text" at bounding box center [268, 19] width 133 height 23
click at [51, 89] on span "Properties" at bounding box center [57, 90] width 49 height 14
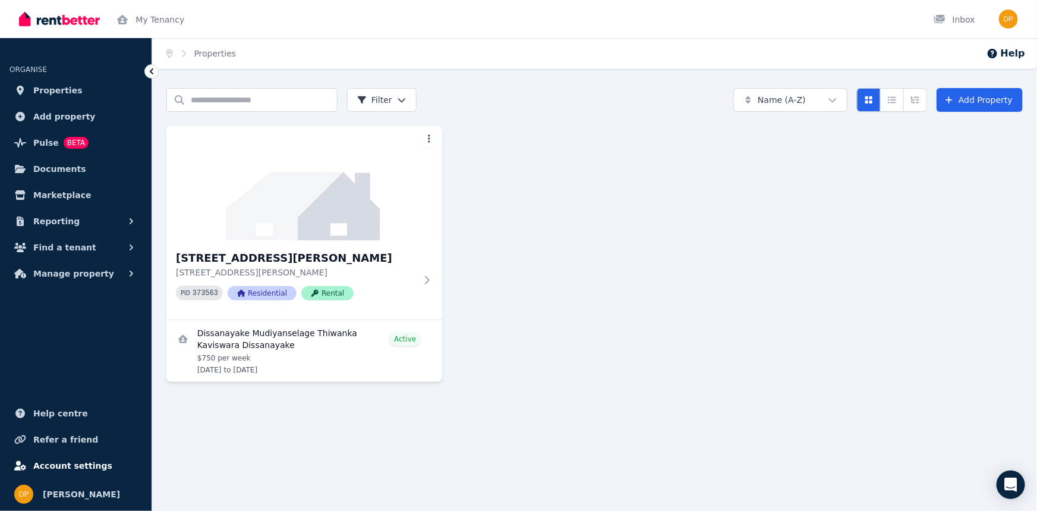
click at [81, 461] on span "Account settings" at bounding box center [72, 465] width 79 height 14
